Goal: Task Accomplishment & Management: Manage account settings

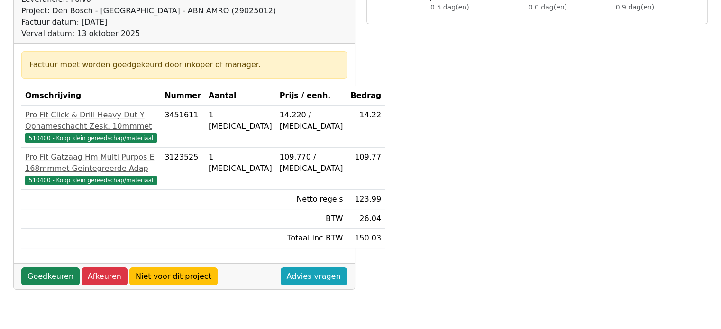
scroll to position [142, 0]
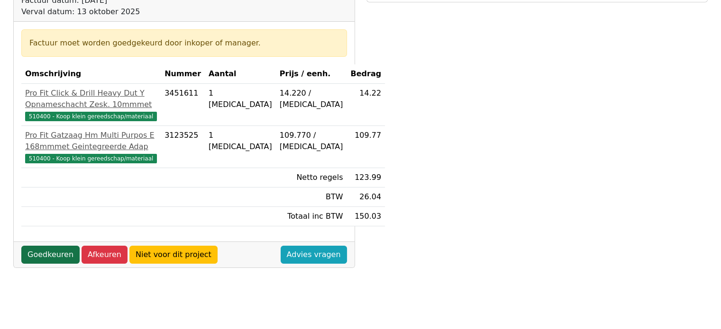
click at [47, 264] on link "Goedkeuren" at bounding box center [50, 255] width 58 height 18
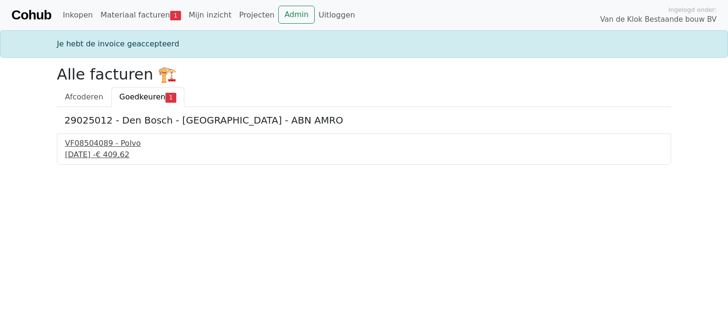
click at [118, 143] on div "VF08504089 - Polvo" at bounding box center [364, 143] width 598 height 11
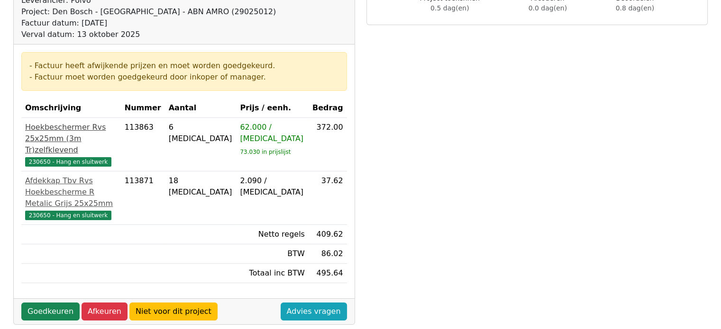
scroll to position [142, 0]
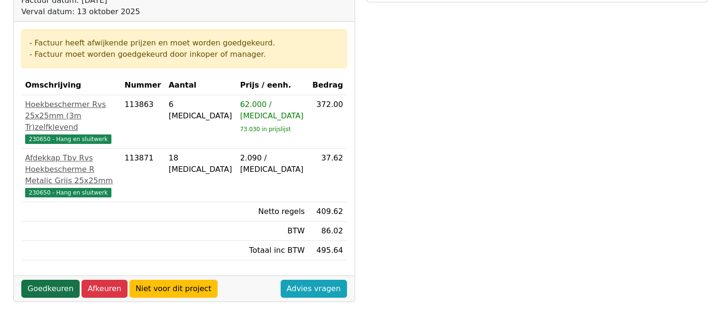
click at [45, 298] on link "Goedkeuren" at bounding box center [50, 289] width 58 height 18
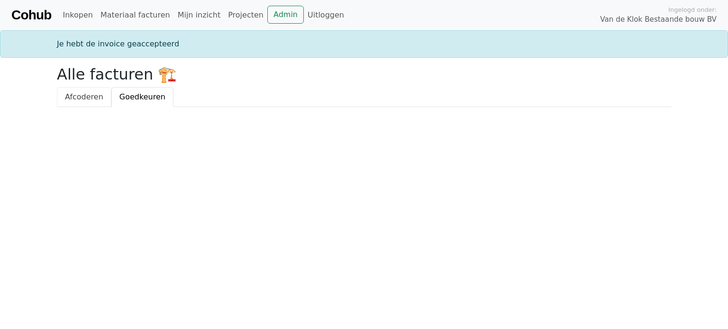
click at [88, 99] on span "Afcoderen" at bounding box center [84, 96] width 38 height 9
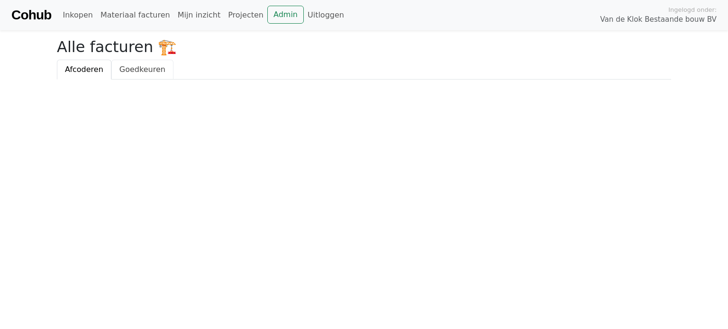
click at [125, 66] on span "Goedkeuren" at bounding box center [142, 69] width 46 height 9
click at [95, 77] on link "Afcoderen" at bounding box center [84, 70] width 54 height 20
click at [123, 65] on span "Goedkeuren" at bounding box center [142, 69] width 46 height 9
